Goal: Task Accomplishment & Management: Manage account settings

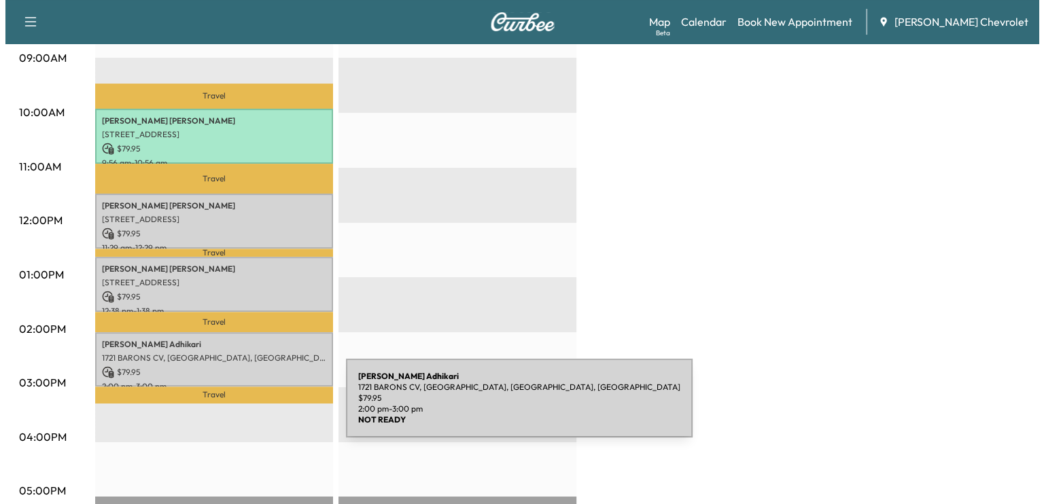
scroll to position [439, 0]
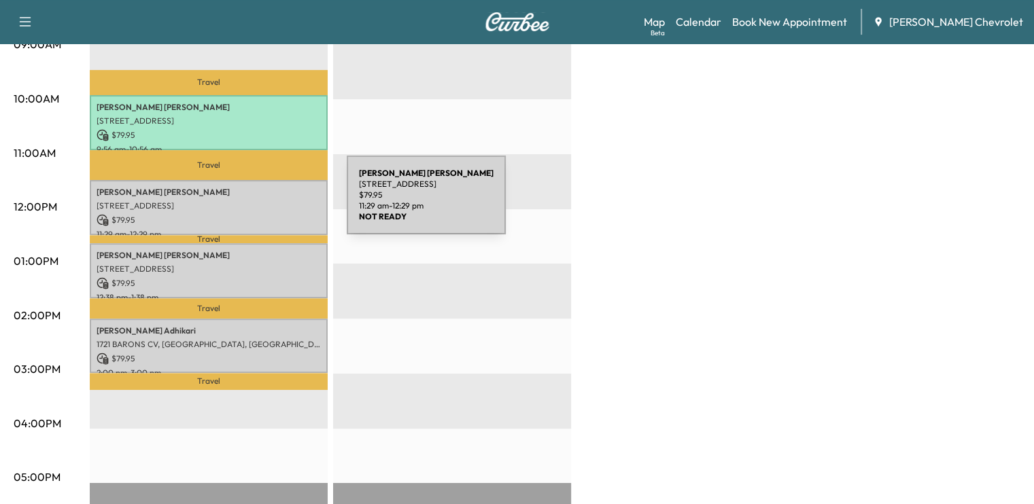
click at [245, 203] on p "[STREET_ADDRESS]" at bounding box center [208, 205] width 224 height 11
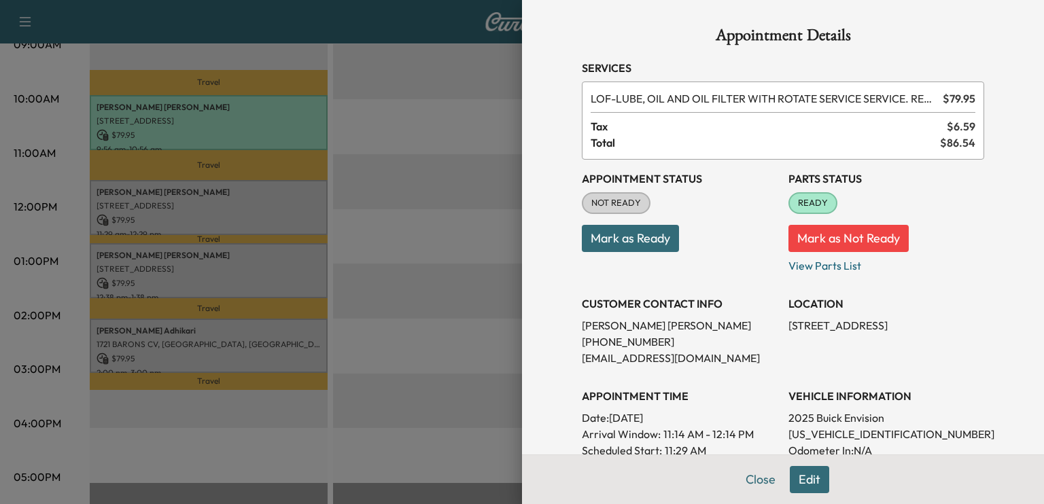
click at [644, 235] on button "Mark as Ready" at bounding box center [630, 238] width 97 height 27
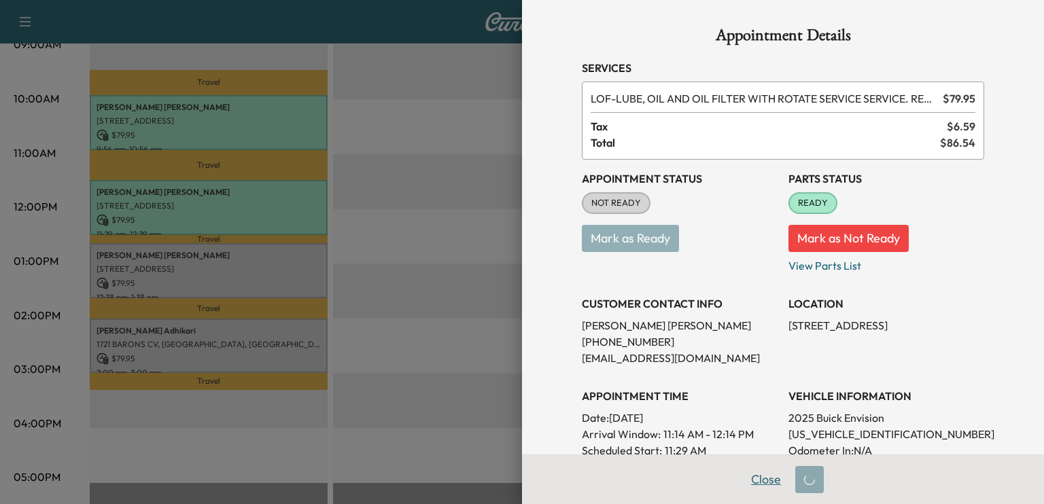
click at [742, 481] on button "Close" at bounding box center [766, 479] width 48 height 27
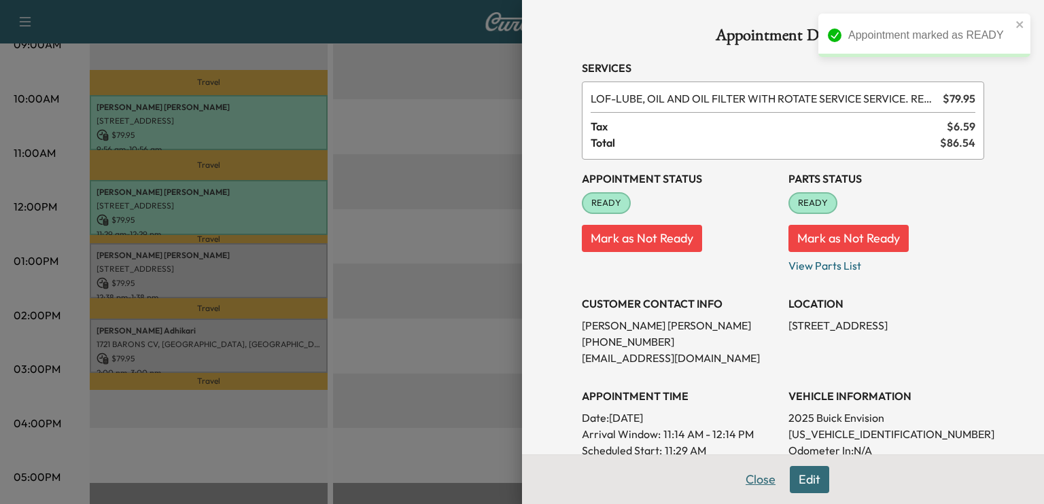
click at [738, 481] on button "Close" at bounding box center [761, 479] width 48 height 27
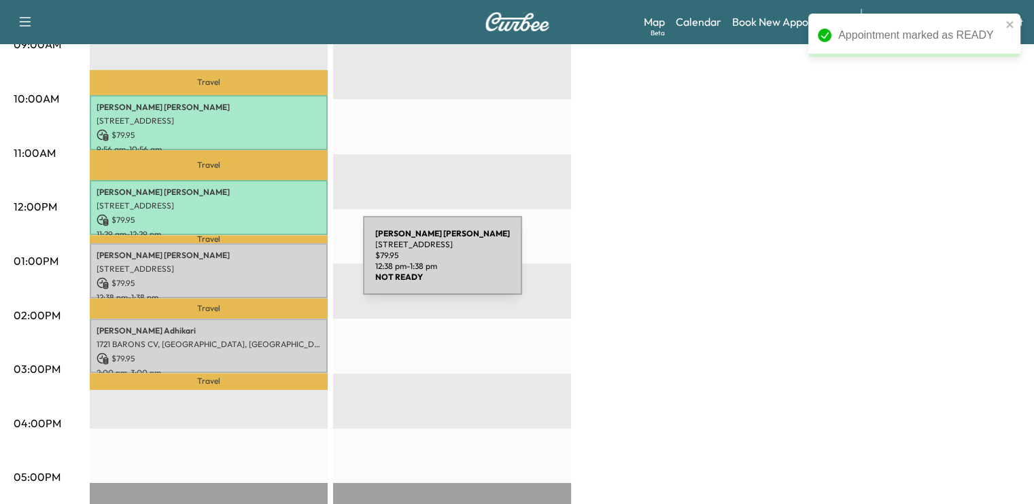
click at [261, 264] on p "[STREET_ADDRESS]" at bounding box center [208, 269] width 224 height 11
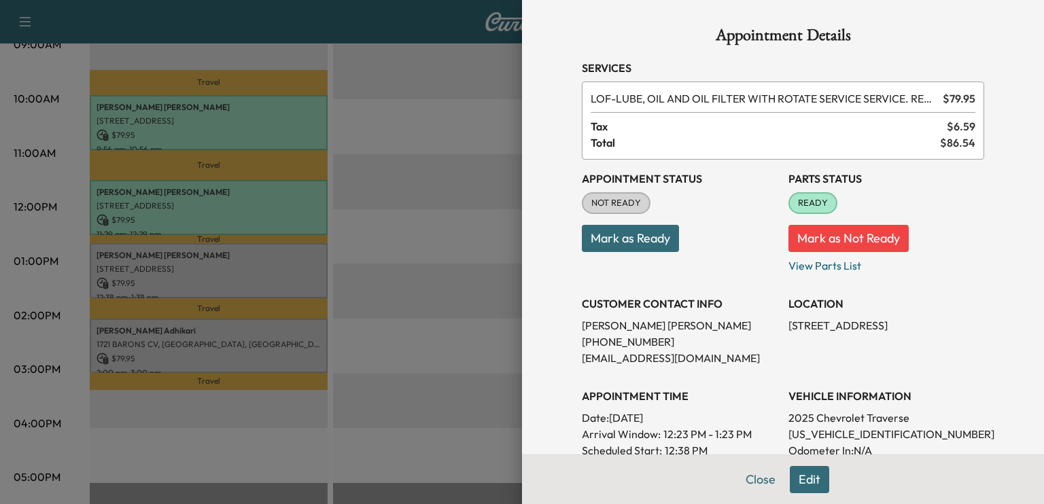
click at [641, 230] on button "Mark as Ready" at bounding box center [630, 238] width 97 height 27
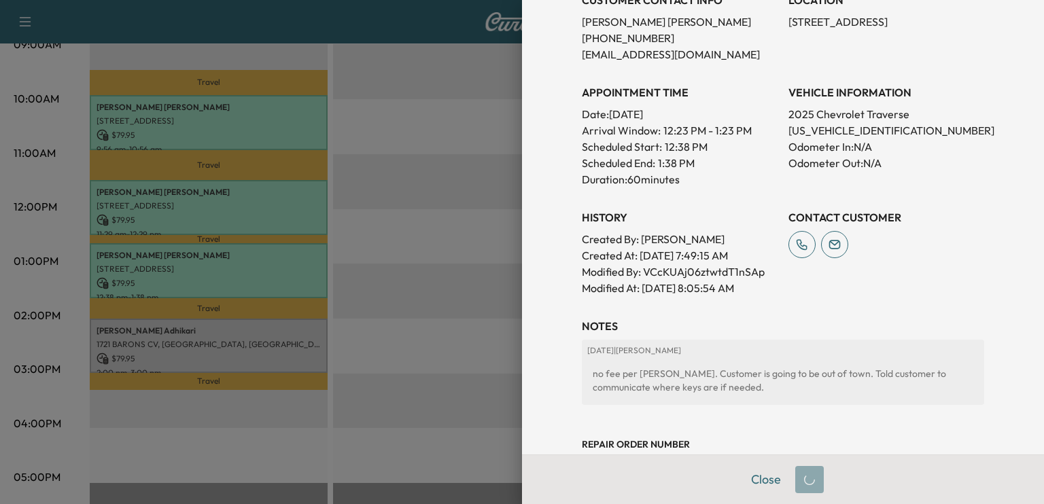
scroll to position [304, 0]
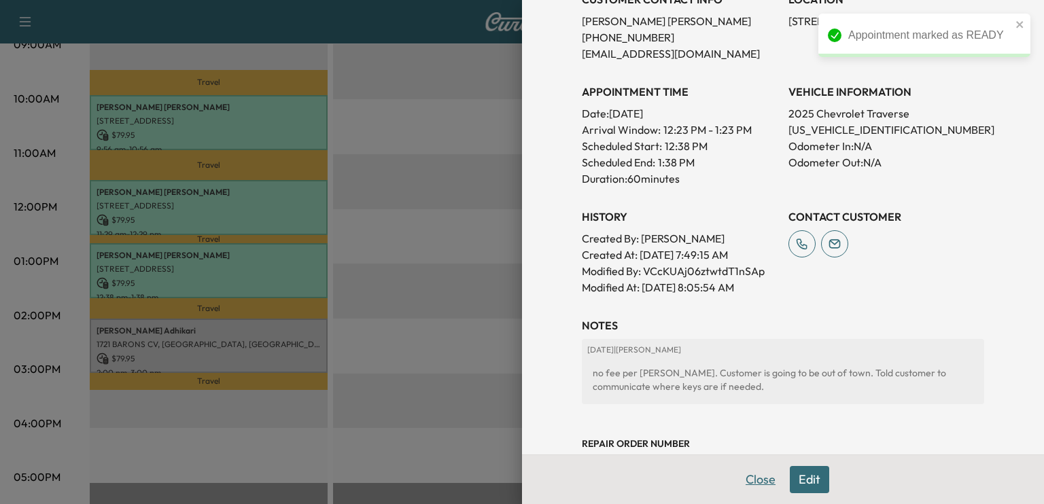
click at [737, 487] on button "Close" at bounding box center [761, 479] width 48 height 27
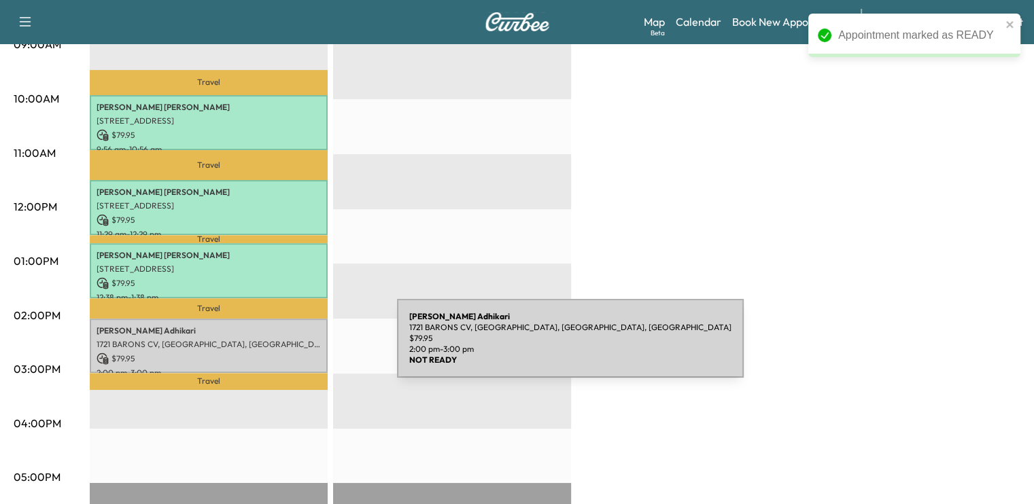
click at [290, 343] on p "1721 BARONS CV, [GEOGRAPHIC_DATA], [GEOGRAPHIC_DATA], [GEOGRAPHIC_DATA]" at bounding box center [208, 344] width 224 height 11
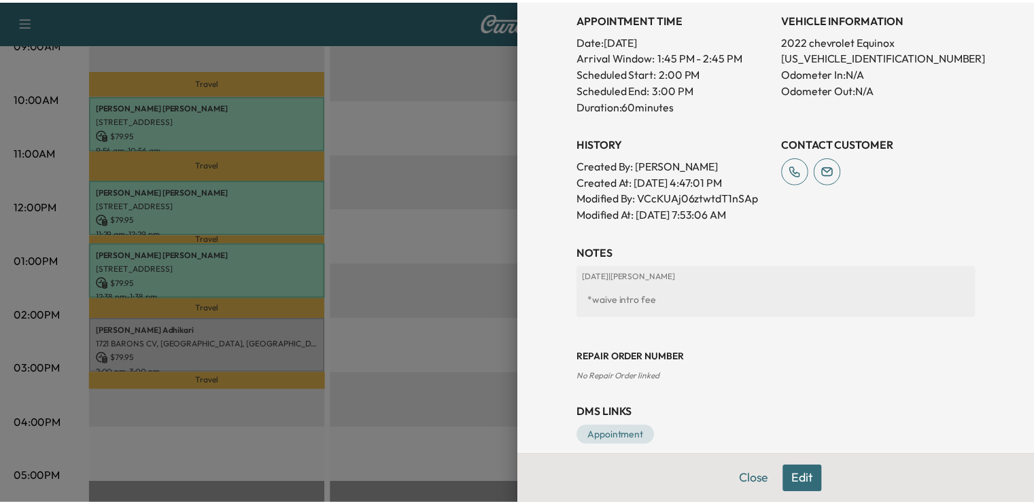
scroll to position [0, 0]
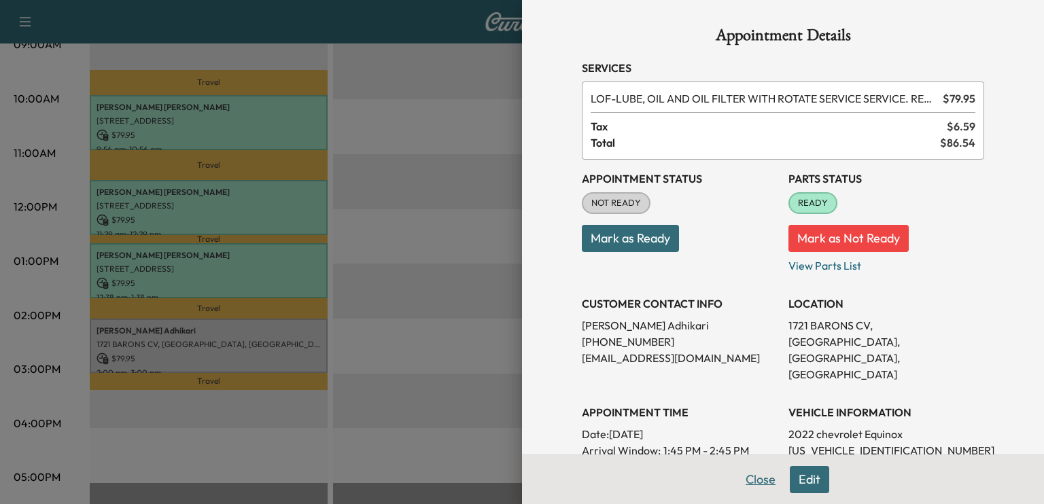
click at [747, 481] on button "Close" at bounding box center [761, 479] width 48 height 27
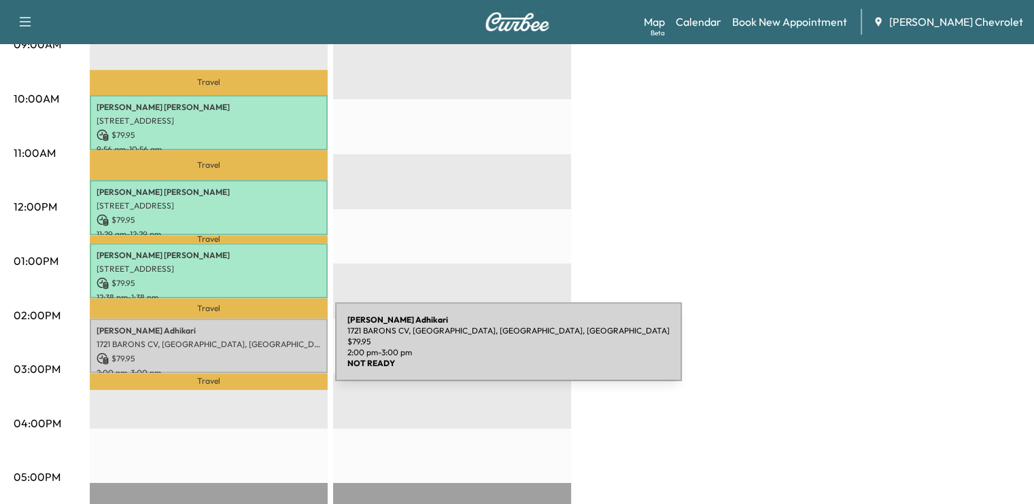
click at [234, 353] on p "$ 79.95" at bounding box center [208, 359] width 224 height 12
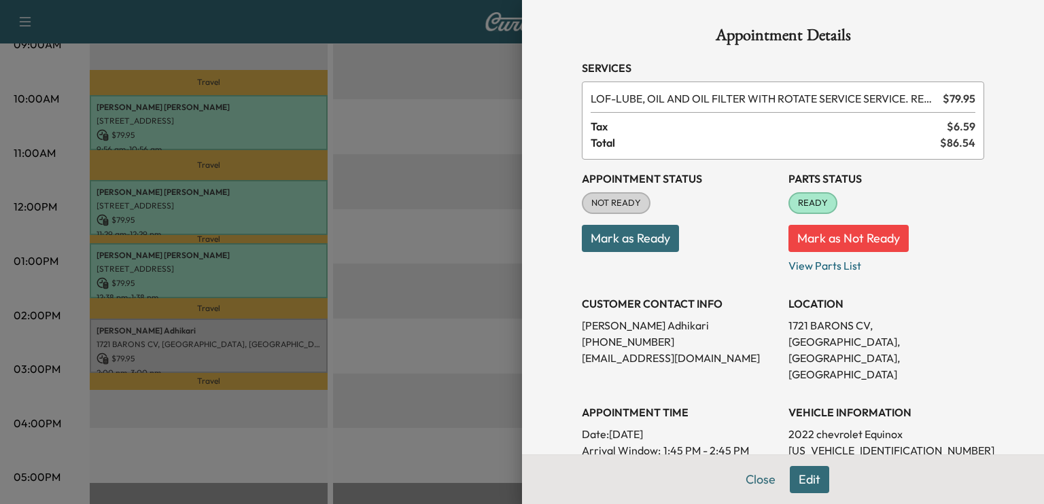
click at [372, 212] on div at bounding box center [522, 252] width 1044 height 504
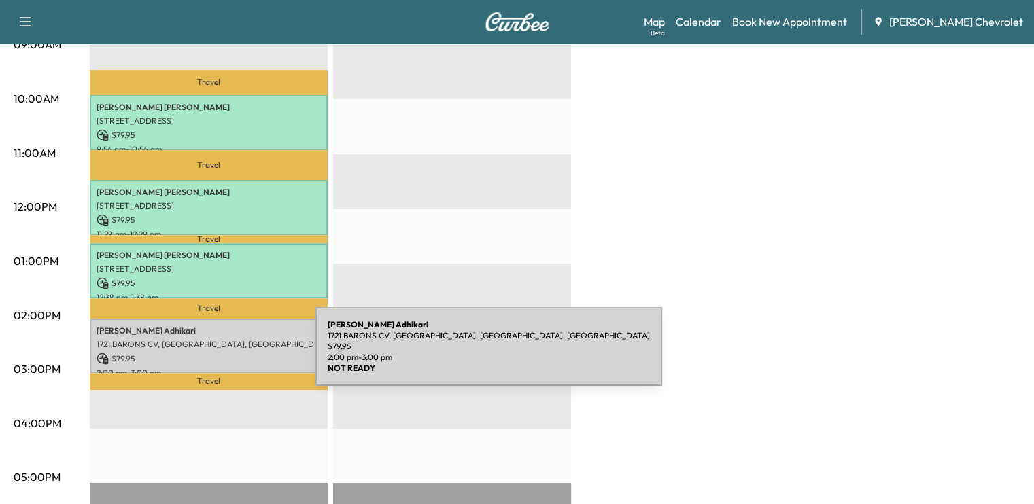
click at [213, 355] on p "$ 79.95" at bounding box center [208, 359] width 224 height 12
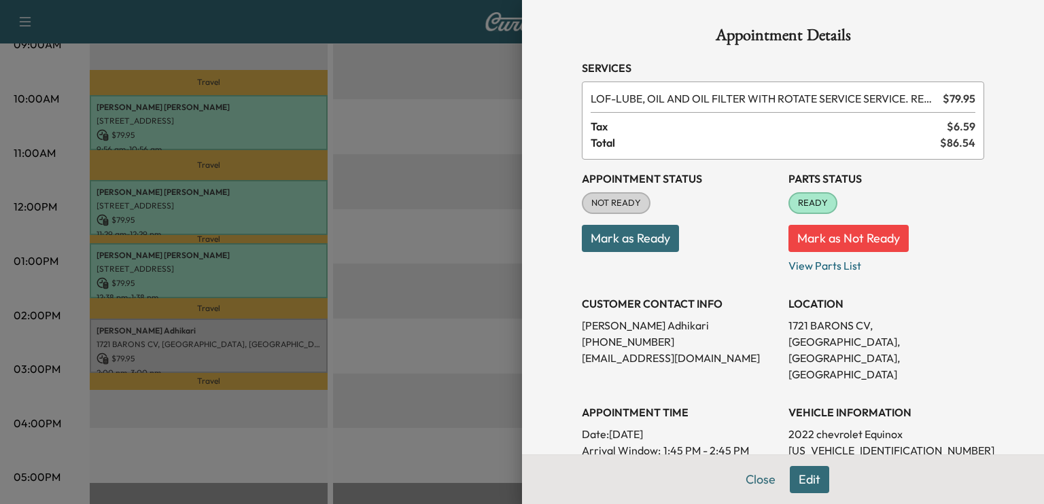
click at [642, 251] on button "Mark as Ready" at bounding box center [630, 238] width 97 height 27
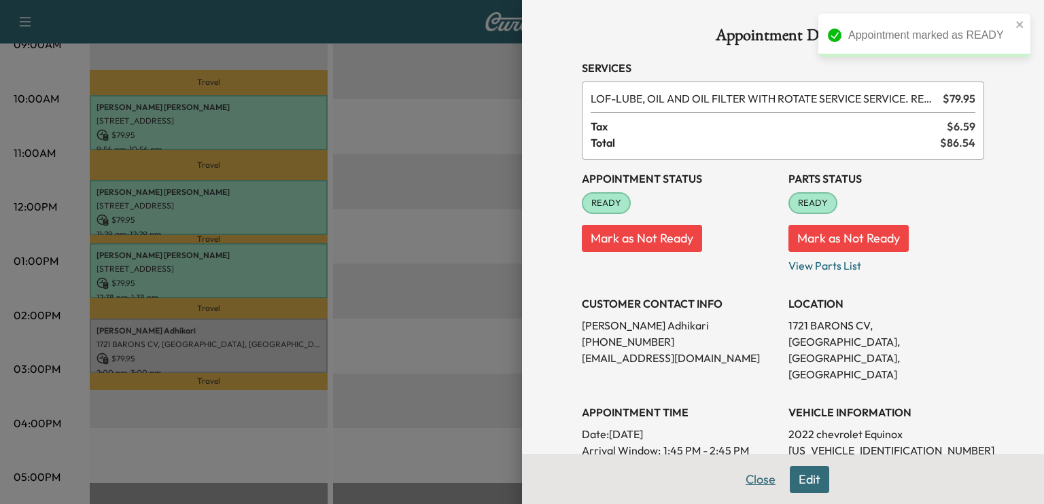
click at [751, 475] on button "Close" at bounding box center [761, 479] width 48 height 27
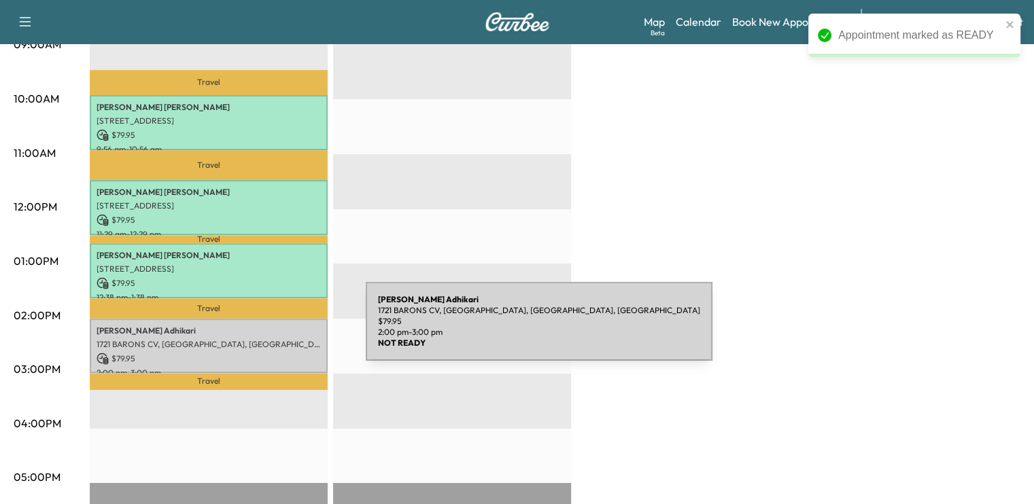
click at [264, 330] on p "Bishwas Adhikari" at bounding box center [208, 330] width 224 height 11
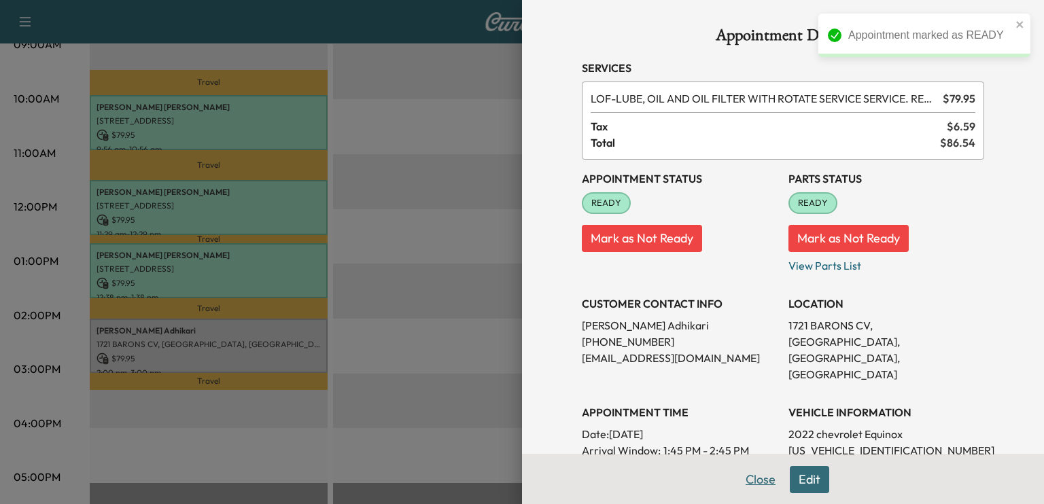
click at [745, 481] on button "Close" at bounding box center [761, 479] width 48 height 27
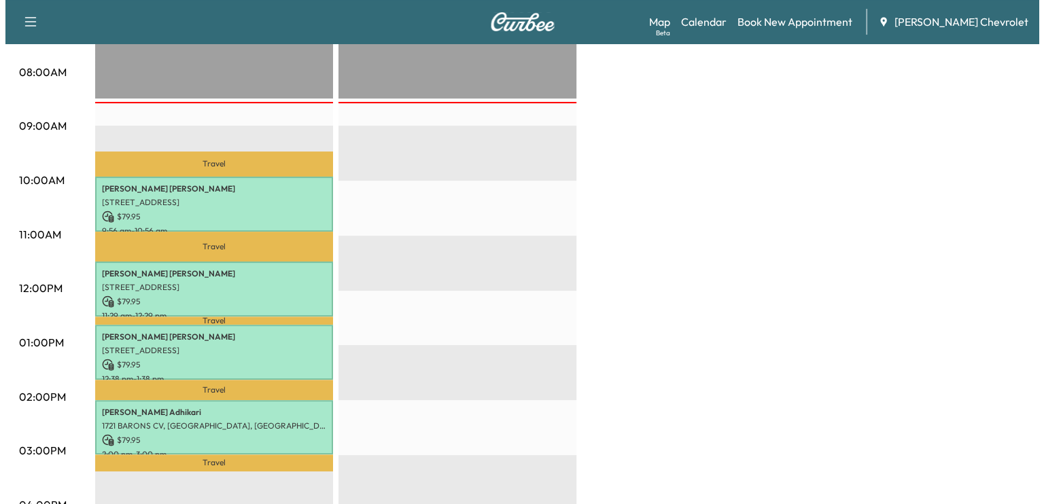
scroll to position [356, 0]
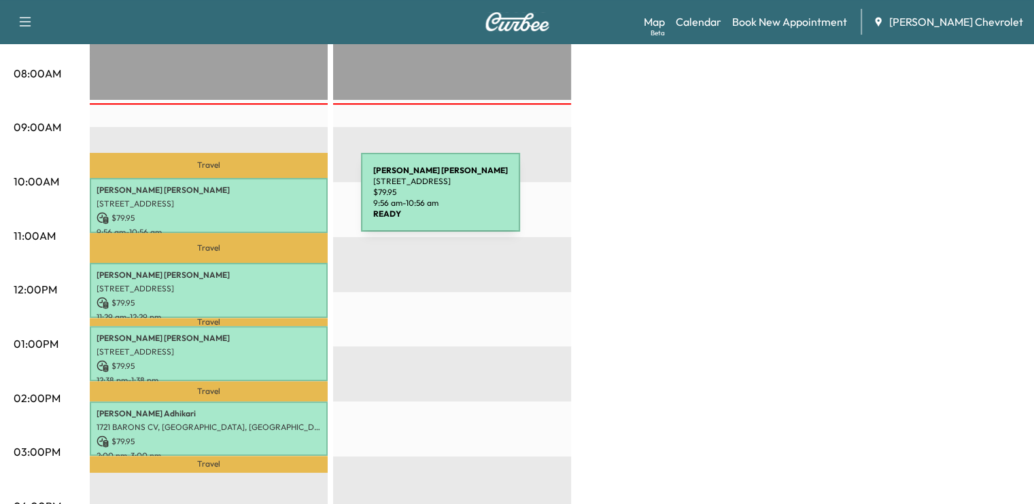
click at [259, 200] on p "[STREET_ADDRESS]" at bounding box center [208, 203] width 224 height 11
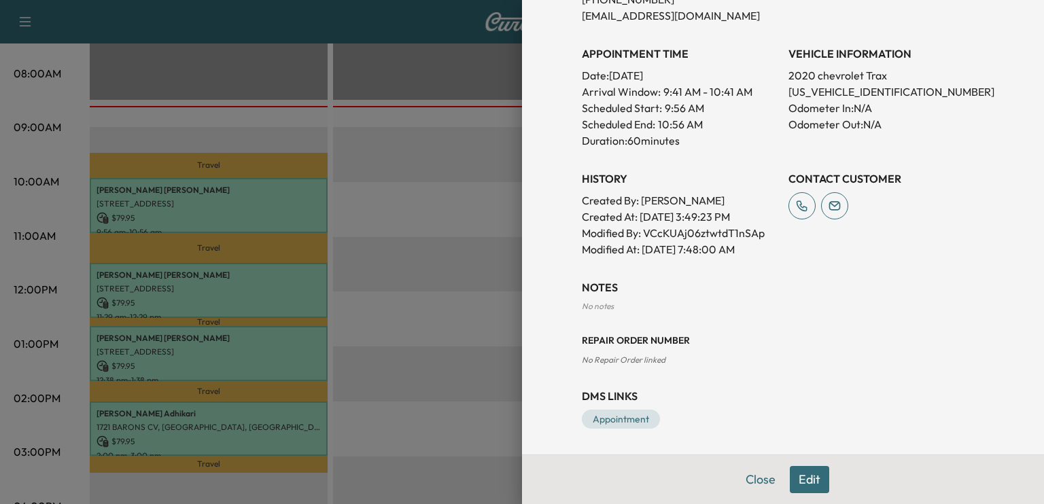
scroll to position [0, 0]
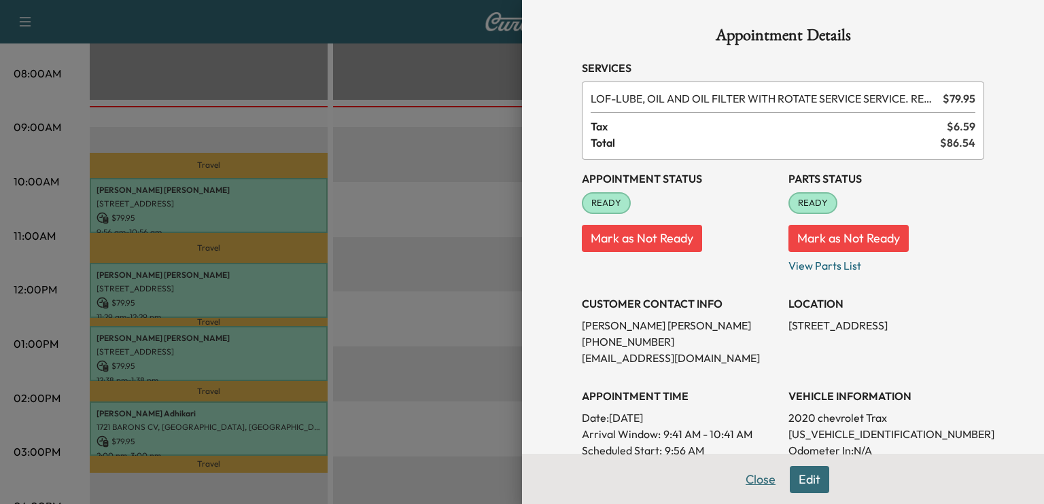
click at [753, 489] on button "Close" at bounding box center [761, 479] width 48 height 27
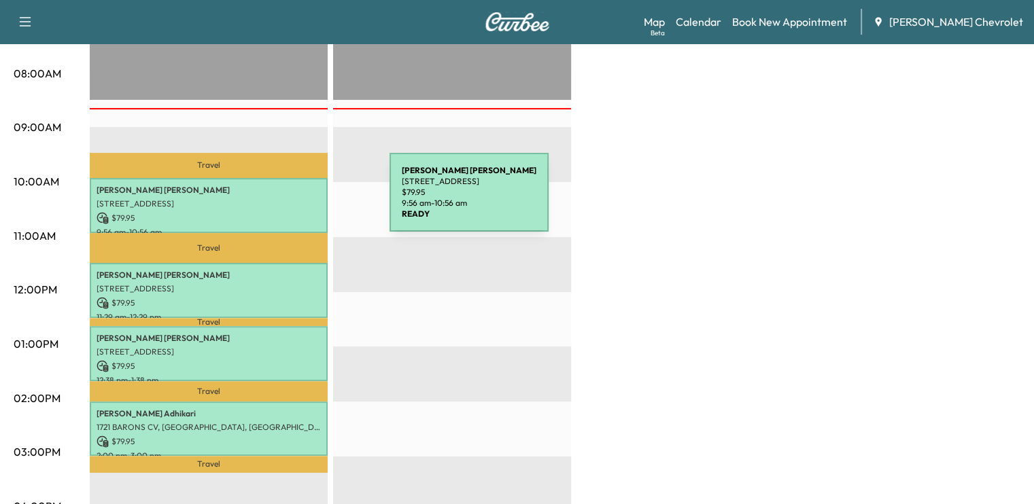
click at [287, 200] on p "[STREET_ADDRESS]" at bounding box center [208, 203] width 224 height 11
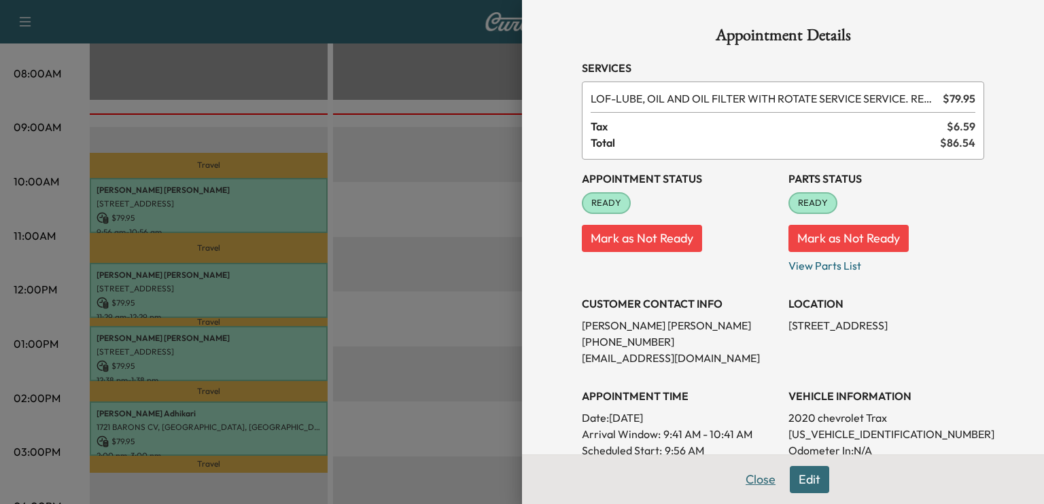
click at [743, 477] on button "Close" at bounding box center [761, 479] width 48 height 27
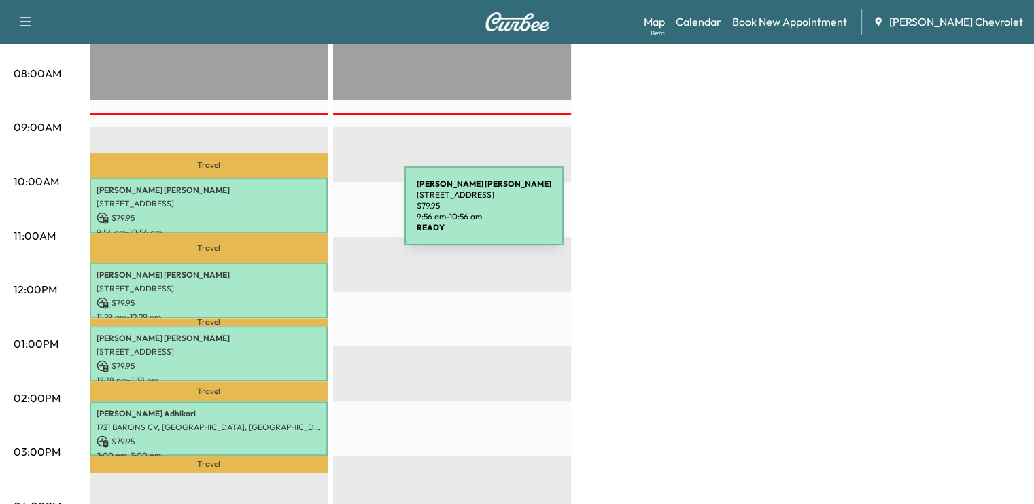
click at [302, 214] on p "$ 79.95" at bounding box center [208, 218] width 224 height 12
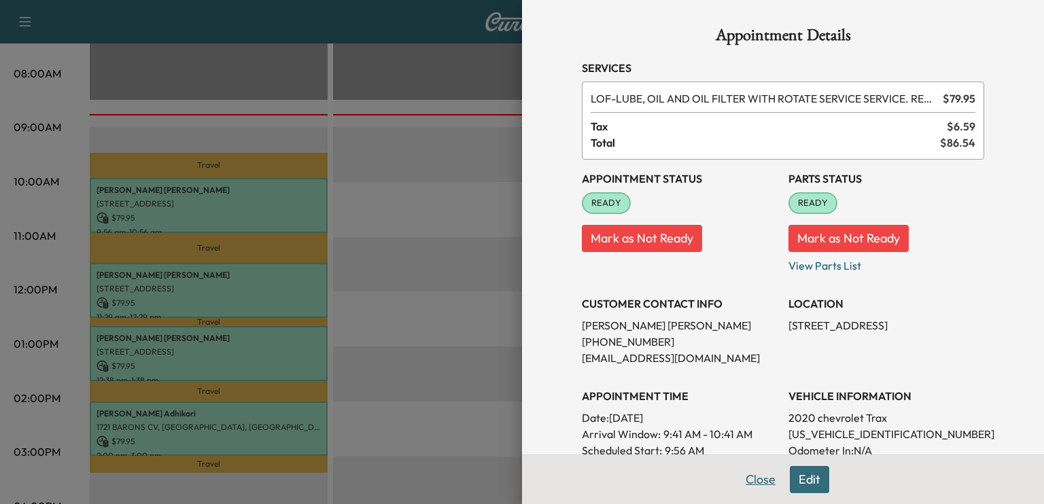
click at [749, 478] on button "Close" at bounding box center [761, 479] width 48 height 27
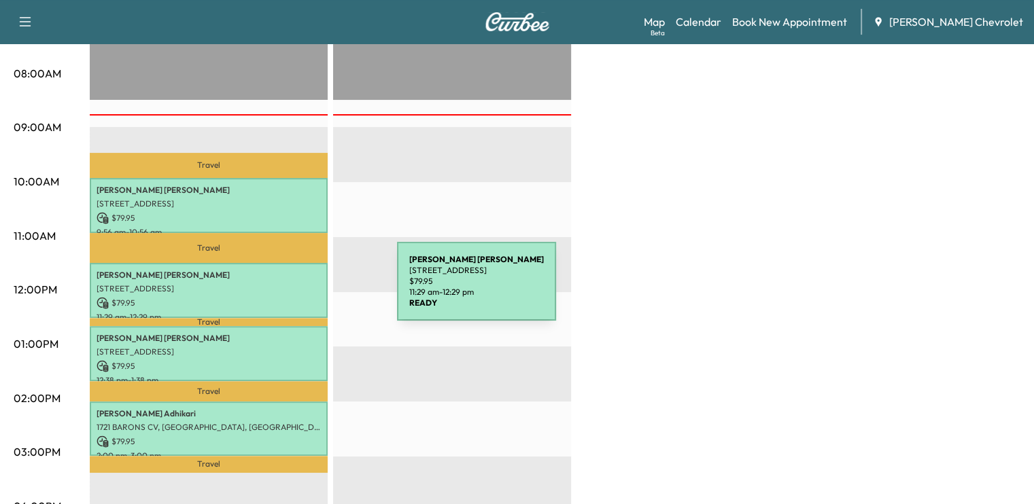
click at [295, 289] on p "[STREET_ADDRESS]" at bounding box center [208, 288] width 224 height 11
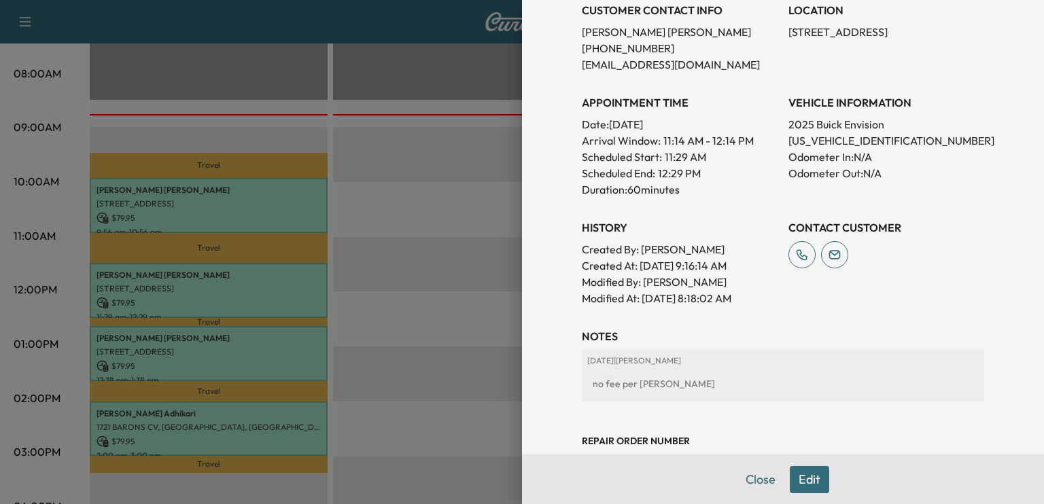
scroll to position [304, 0]
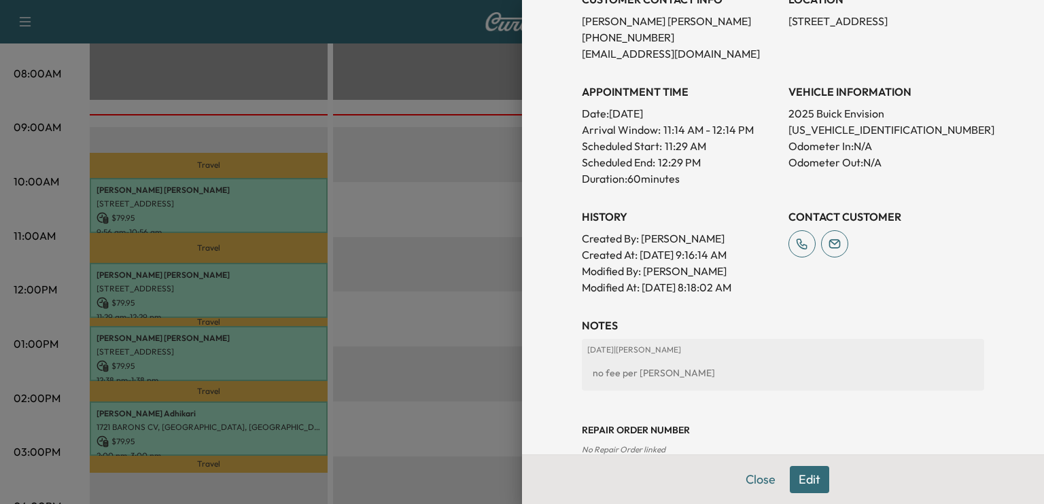
drag, startPoint x: 741, startPoint y: 378, endPoint x: 755, endPoint y: 489, distance: 110.9
click at [755, 489] on button "Close" at bounding box center [761, 479] width 48 height 27
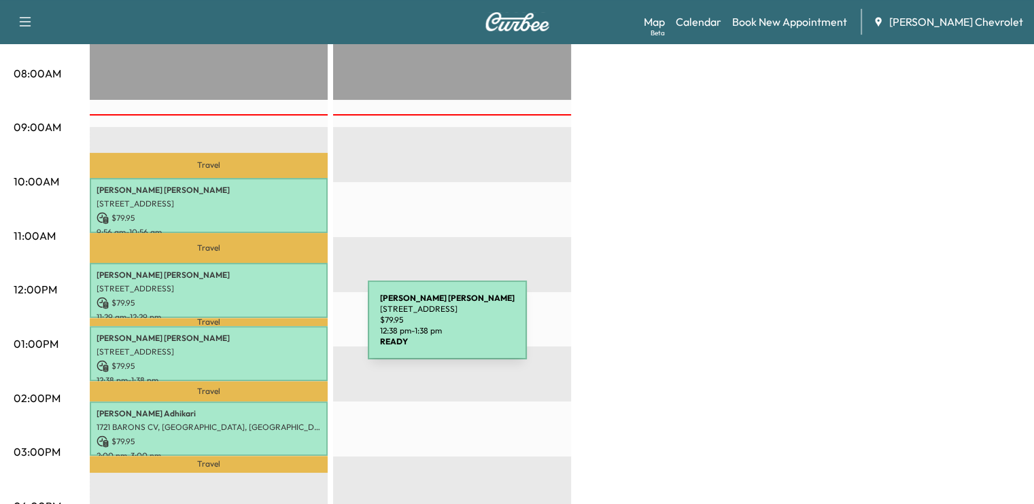
click at [266, 333] on p "[PERSON_NAME]" at bounding box center [208, 338] width 224 height 11
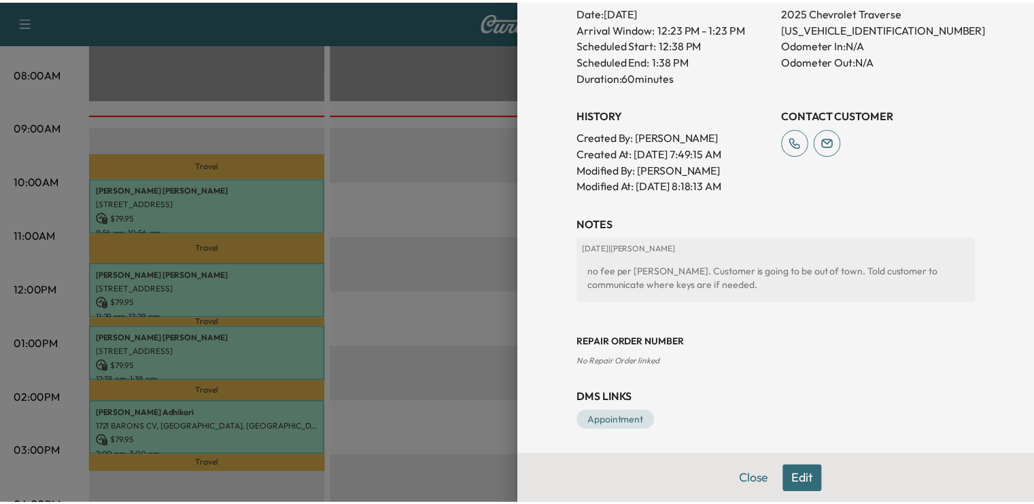
scroll to position [408, 0]
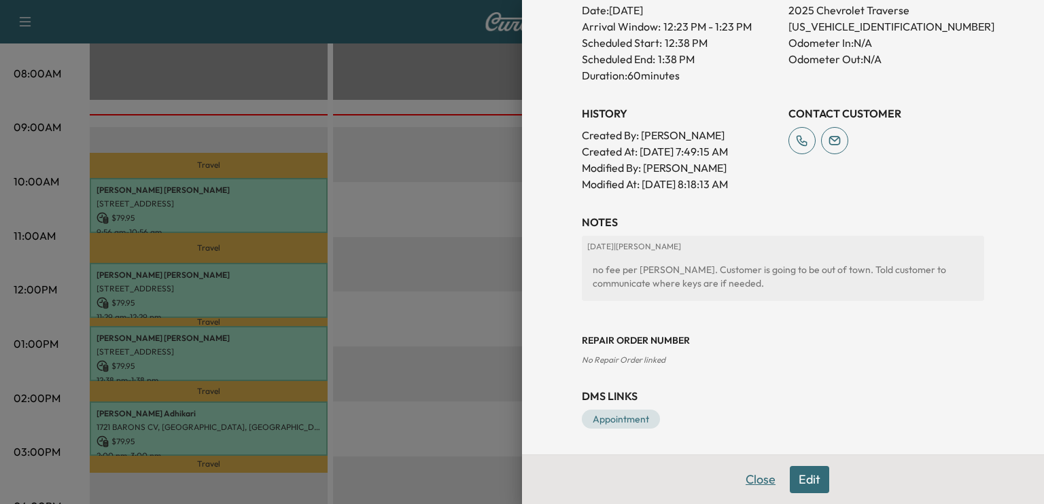
click at [756, 487] on button "Close" at bounding box center [761, 479] width 48 height 27
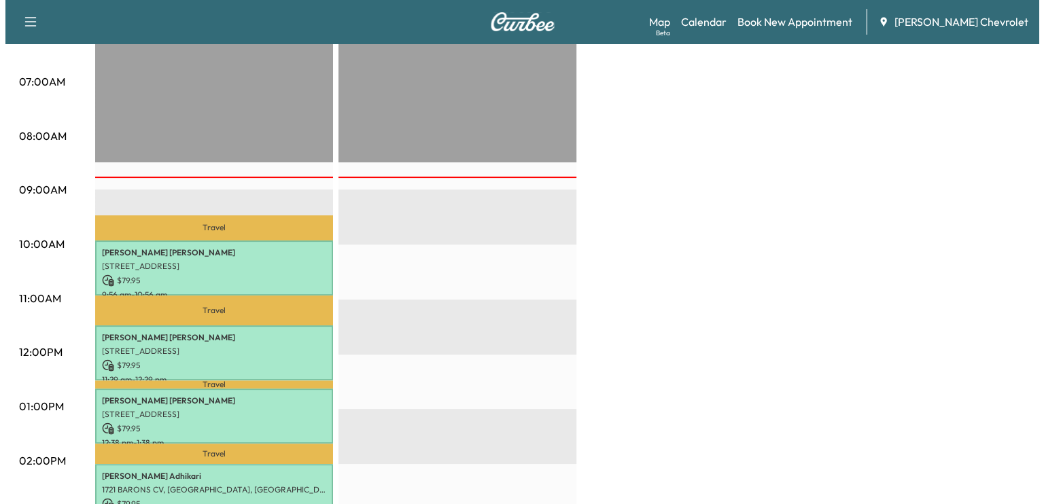
scroll to position [293, 0]
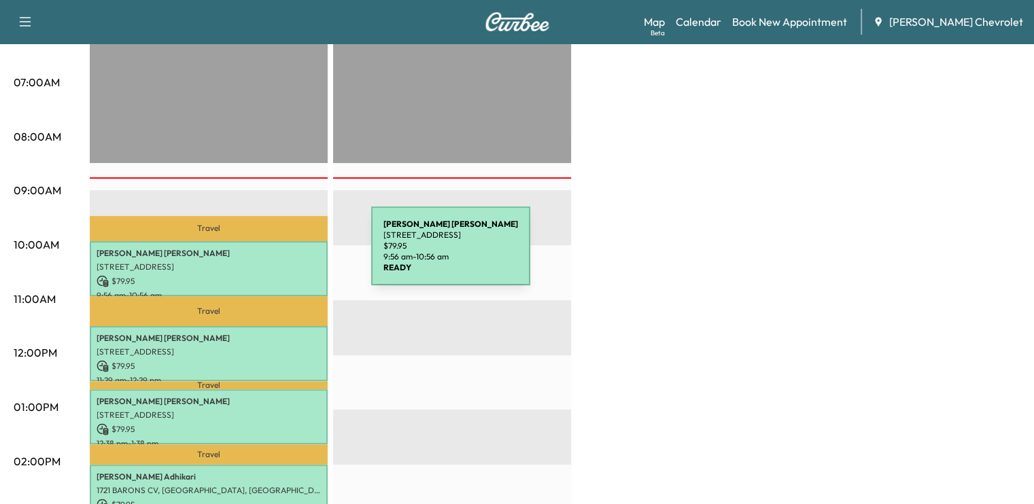
click at [269, 254] on p "[PERSON_NAME]" at bounding box center [208, 253] width 224 height 11
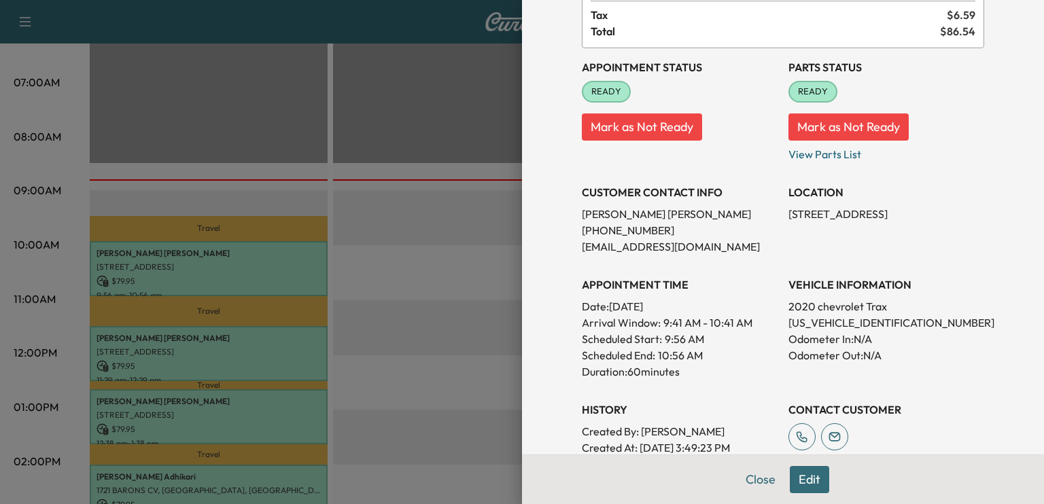
scroll to position [113, 0]
